Goal: Transaction & Acquisition: Obtain resource

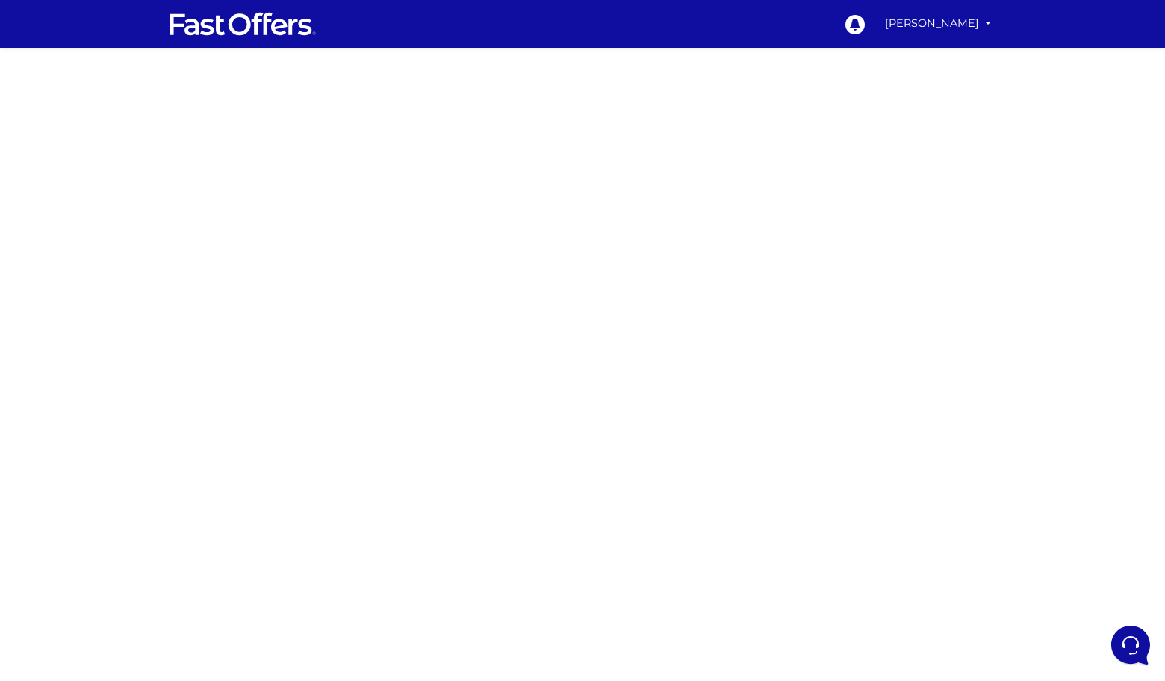
drag, startPoint x: 293, startPoint y: 138, endPoint x: 353, endPoint y: 140, distance: 59.8
click at [294, 138] on div at bounding box center [582, 421] width 1165 height 747
click at [294, 423] on div at bounding box center [582, 421] width 1165 height 747
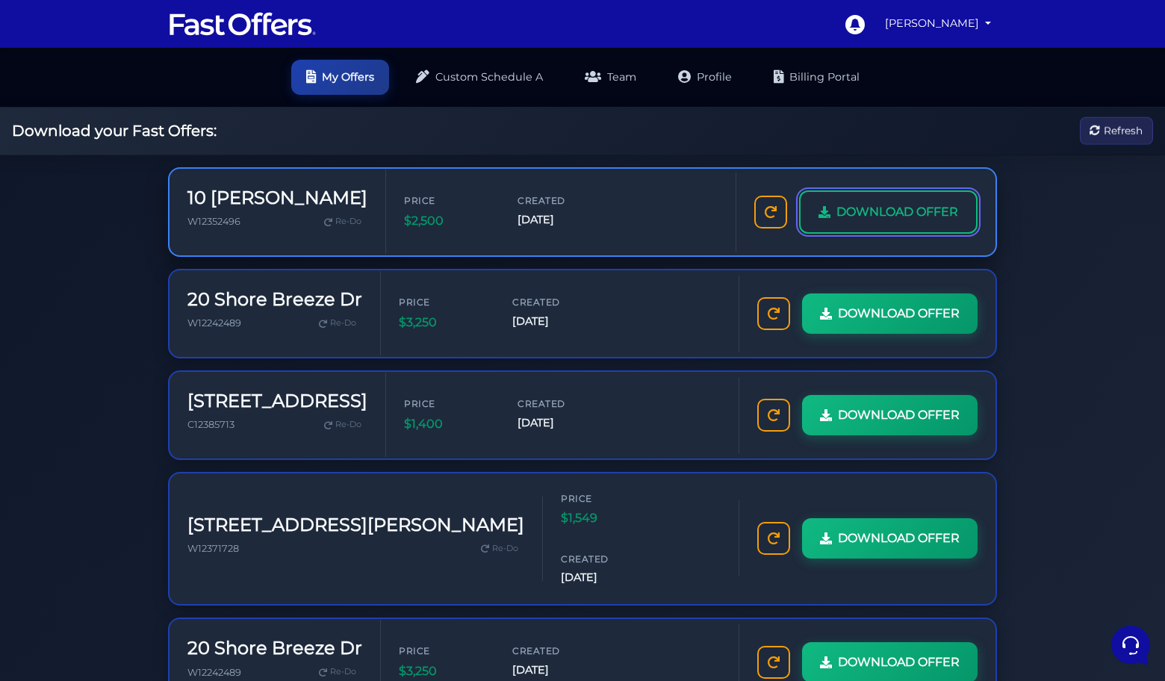
click at [896, 202] on span "DOWNLOAD OFFER" at bounding box center [897, 211] width 122 height 19
